Goal: Information Seeking & Learning: Learn about a topic

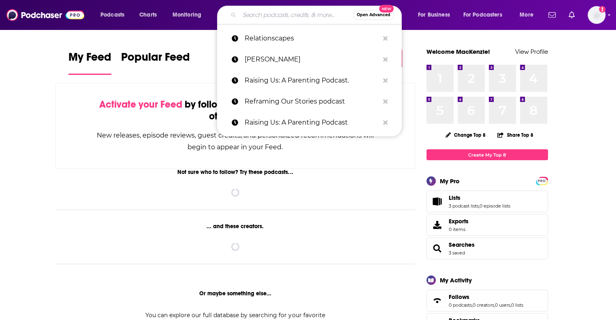
click at [252, 16] on input "Search podcasts, credits, & more..." at bounding box center [296, 15] width 114 height 13
paste input "legallybrunette"
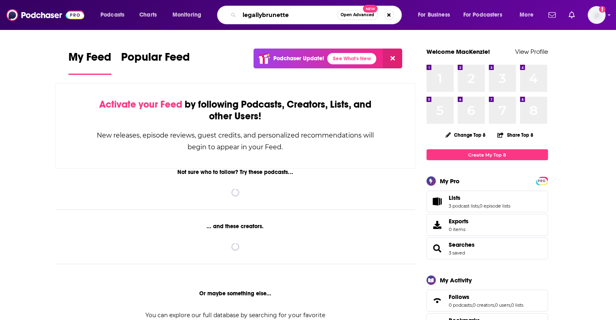
click at [262, 11] on input "legallybrunette" at bounding box center [288, 15] width 98 height 13
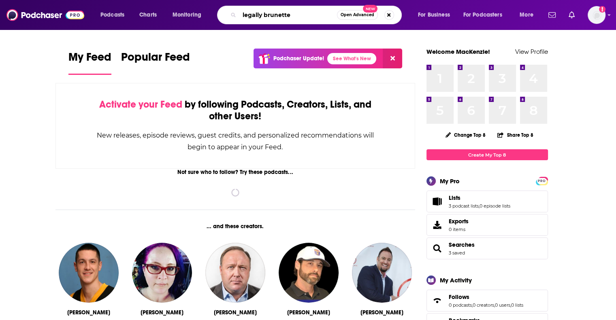
type input "legally brunette"
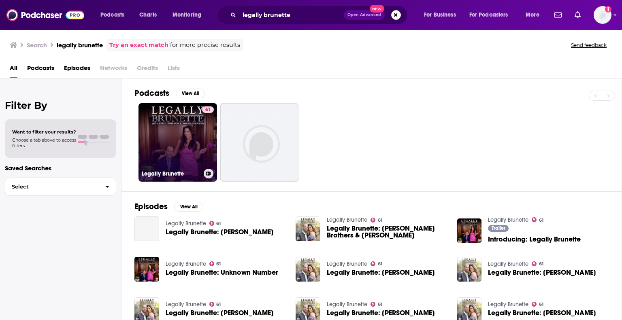
click at [173, 138] on link "61 Legally Brunette" at bounding box center [177, 142] width 79 height 79
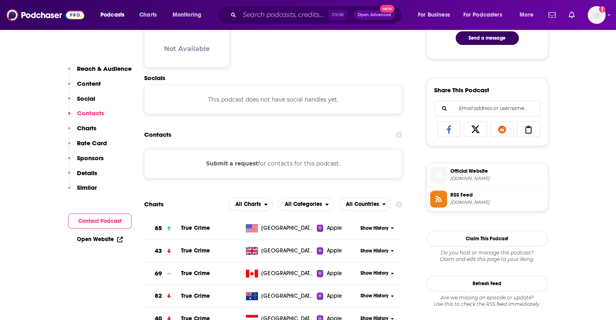
scroll to position [486, 0]
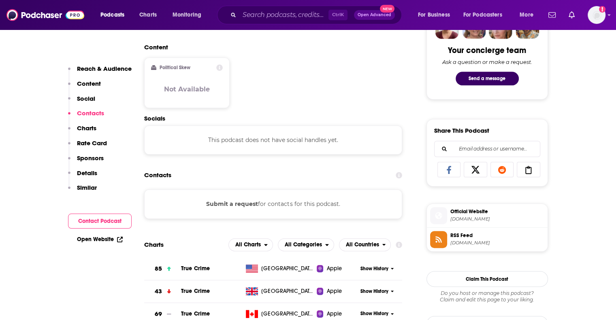
click at [239, 204] on button "Submit a request" at bounding box center [232, 204] width 52 height 9
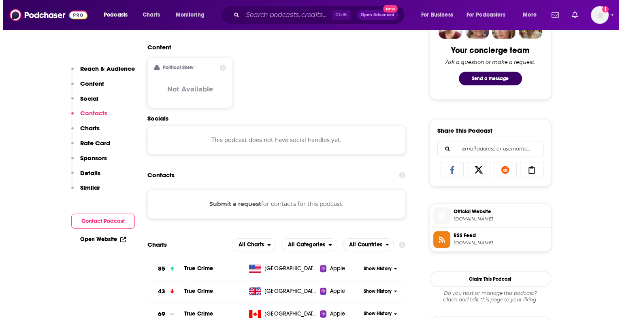
scroll to position [0, 0]
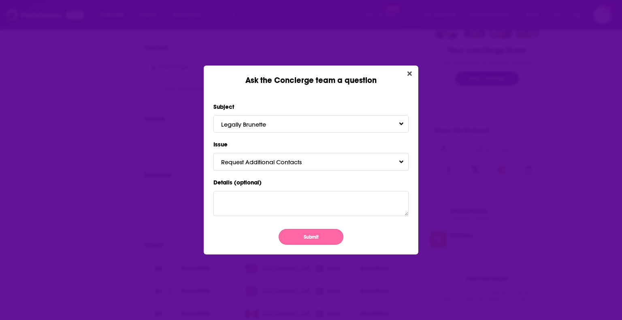
click at [316, 240] on button "Submit" at bounding box center [311, 237] width 65 height 16
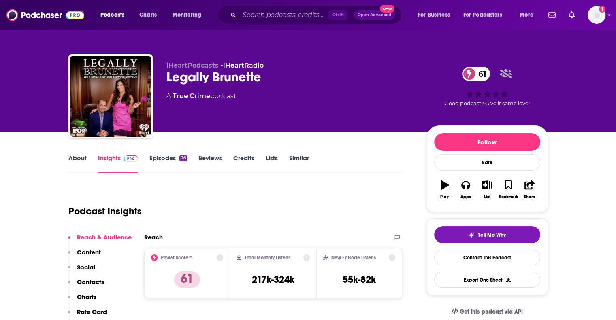
click at [83, 162] on link "About" at bounding box center [77, 163] width 18 height 19
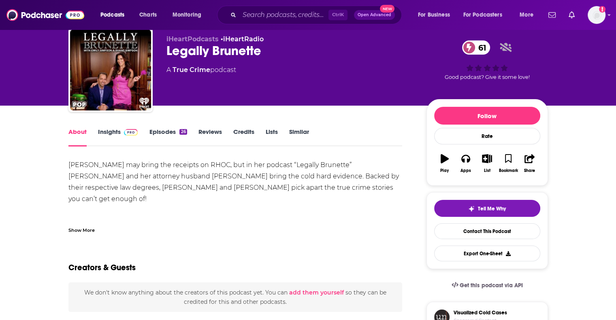
scroll to position [40, 0]
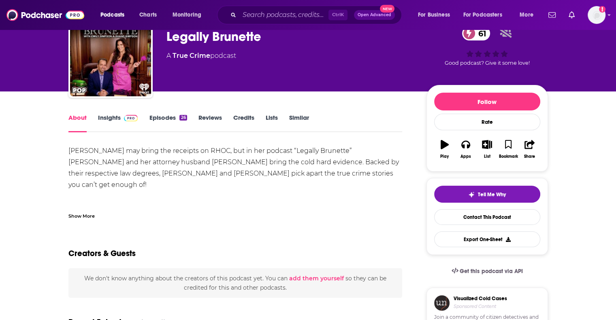
click at [94, 215] on div "Show More" at bounding box center [81, 216] width 26 height 8
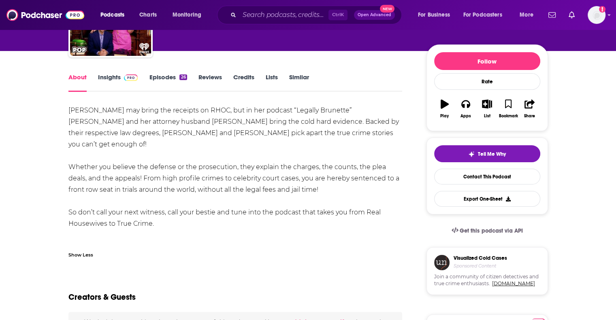
scroll to position [0, 0]
